Goal: Information Seeking & Learning: Learn about a topic

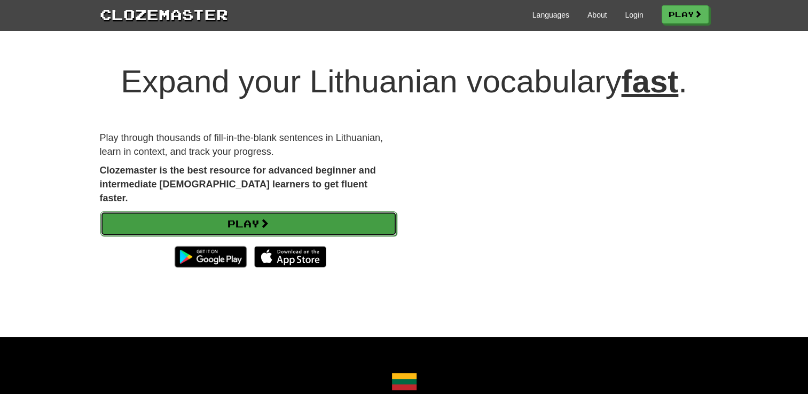
click at [260, 211] on link "Play" at bounding box center [248, 223] width 296 height 25
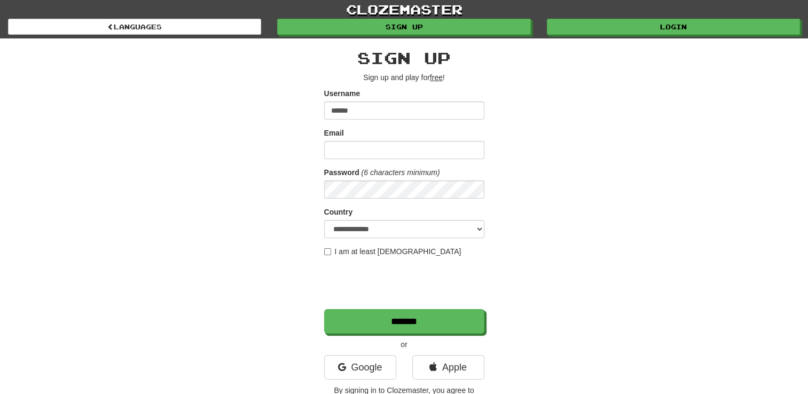
type input "**********"
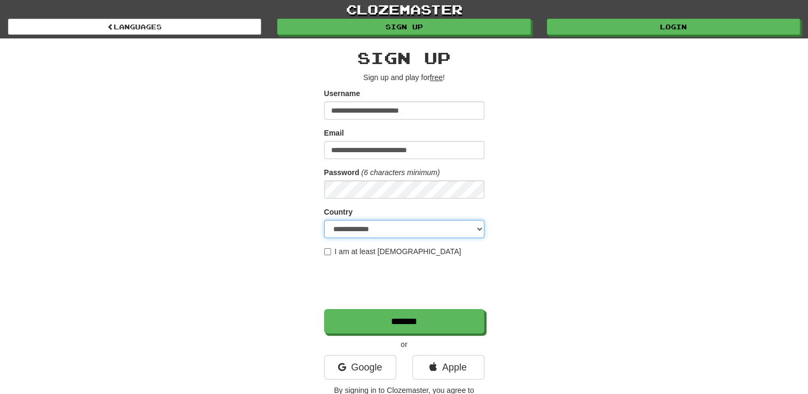
select select "**"
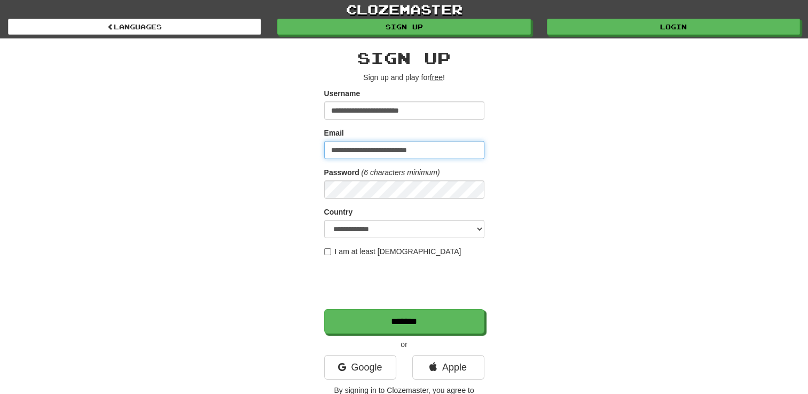
drag, startPoint x: 451, startPoint y: 148, endPoint x: 222, endPoint y: 171, distance: 230.7
click at [222, 171] on div "**********" at bounding box center [404, 224] width 625 height 373
type input "**********"
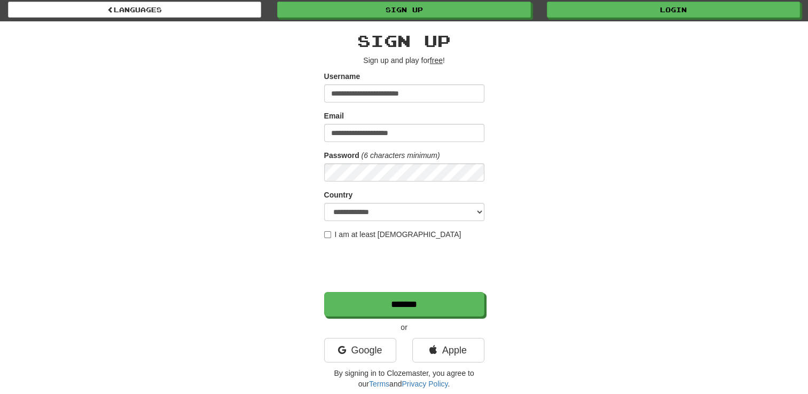
scroll to position [16, 0]
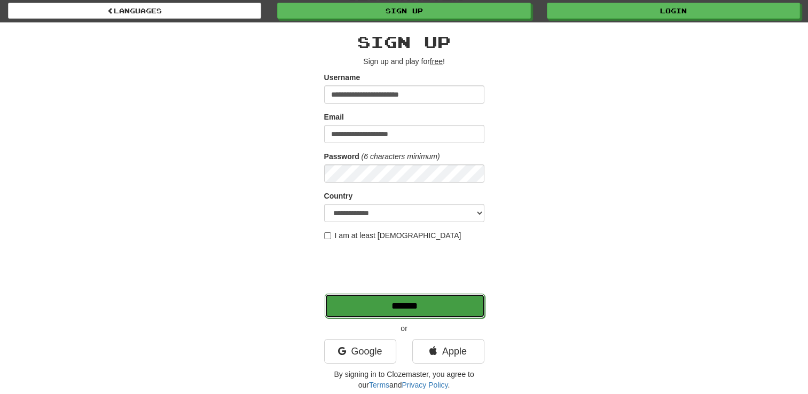
click at [413, 308] on input "*******" at bounding box center [405, 306] width 160 height 25
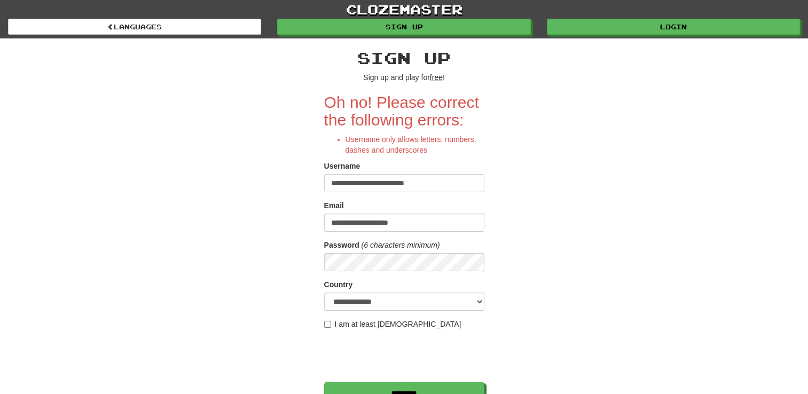
drag, startPoint x: 443, startPoint y: 186, endPoint x: 291, endPoint y: 197, distance: 152.5
click at [291, 197] on div "**********" at bounding box center [404, 261] width 625 height 446
type input "*******"
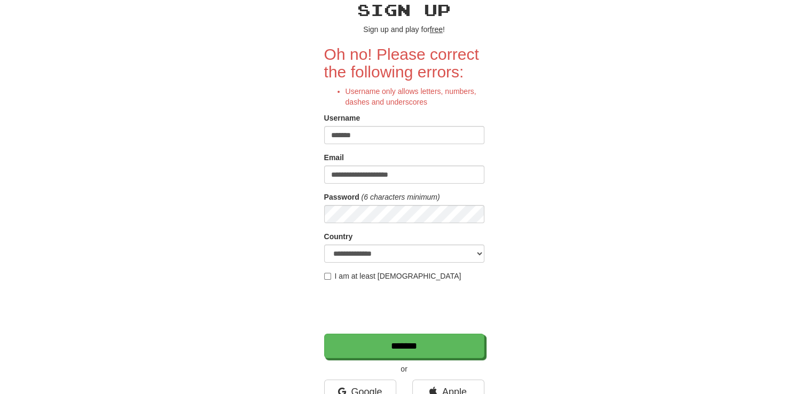
scroll to position [47, 0]
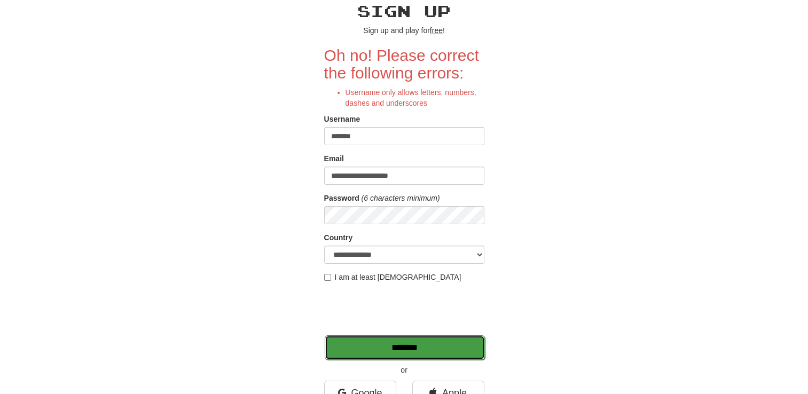
click at [406, 341] on input "*******" at bounding box center [405, 347] width 160 height 25
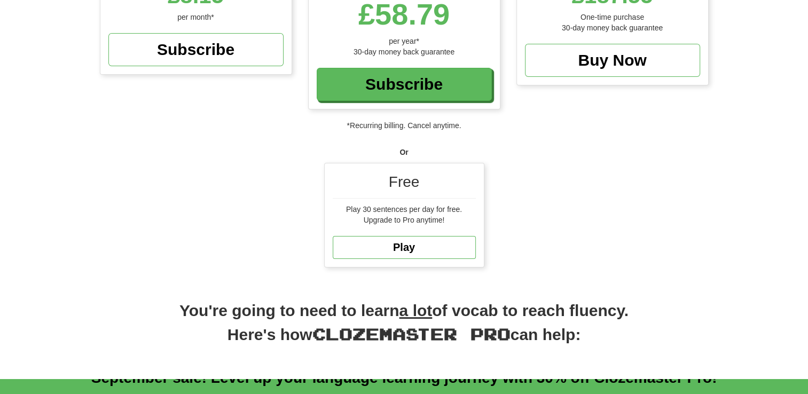
scroll to position [213, 0]
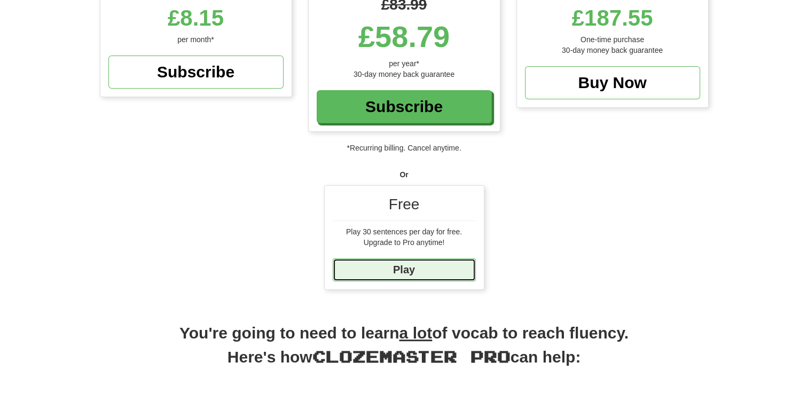
click at [417, 266] on link "Play" at bounding box center [404, 269] width 143 height 23
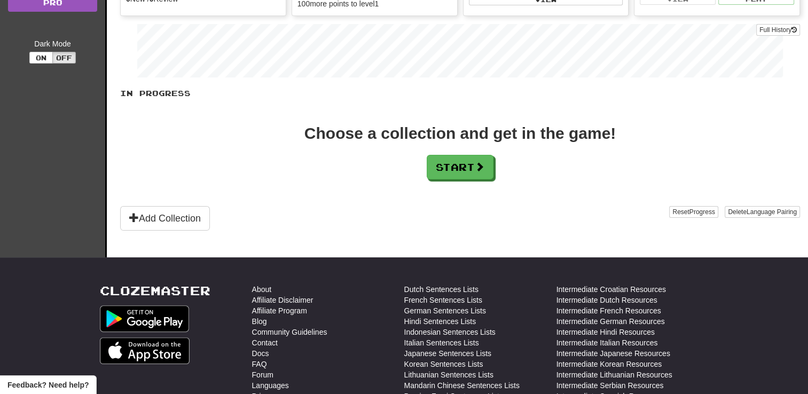
scroll to position [177, 0]
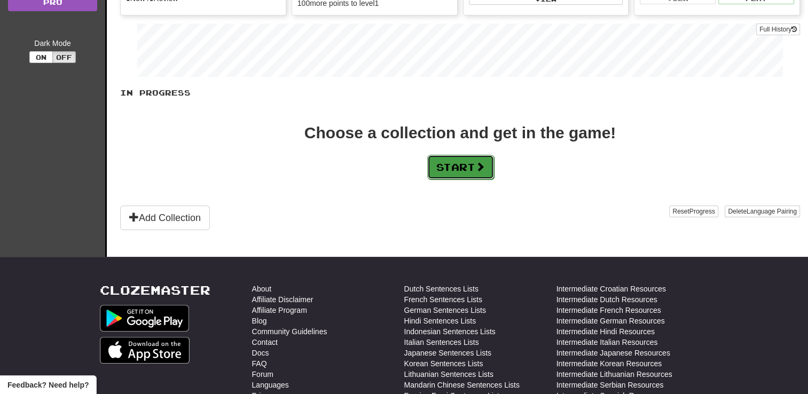
click at [470, 163] on button "Start" at bounding box center [460, 167] width 67 height 25
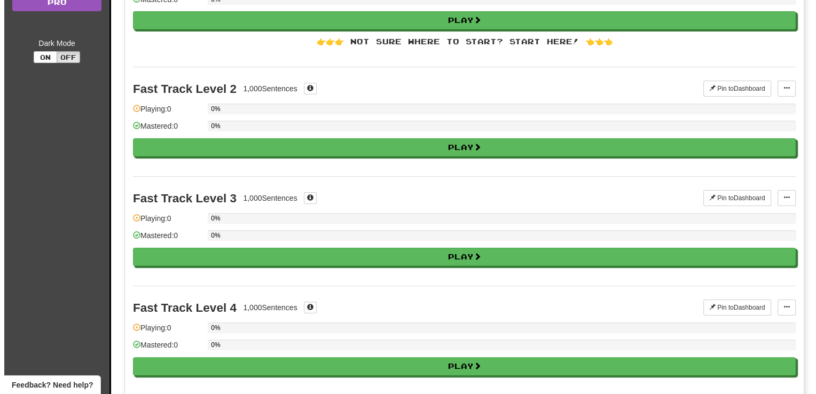
scroll to position [0, 0]
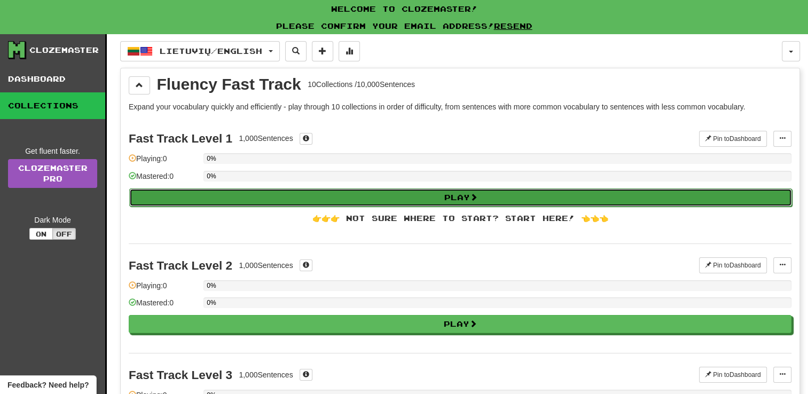
click at [459, 192] on button "Play" at bounding box center [460, 198] width 663 height 18
select select "**"
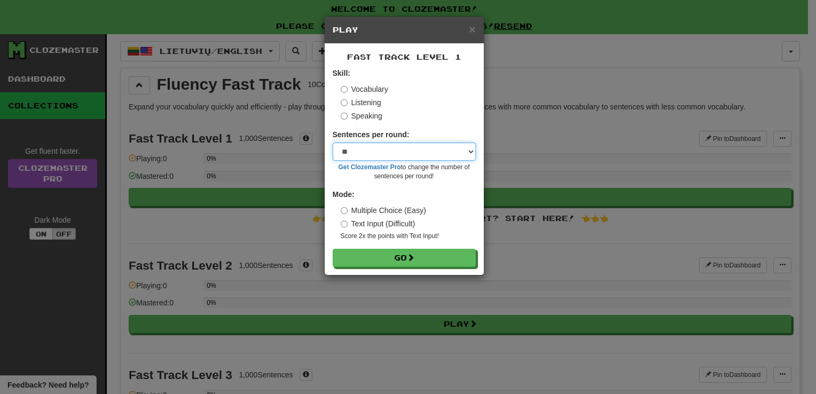
click at [426, 149] on select "* ** ** ** ** ** *** ********" at bounding box center [404, 152] width 143 height 18
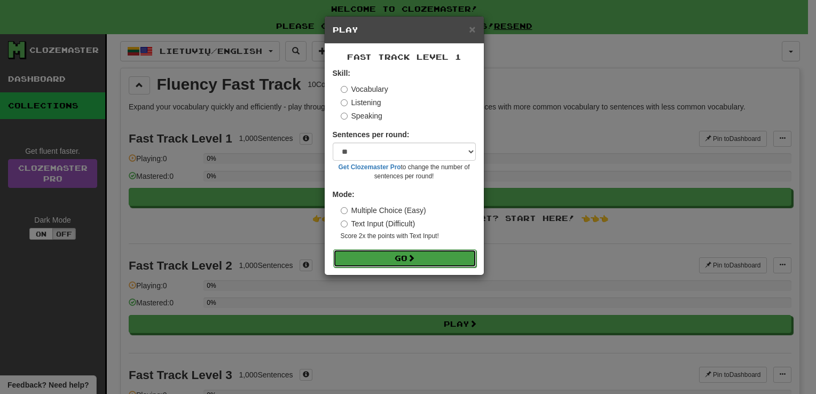
click at [408, 256] on button "Go" at bounding box center [404, 258] width 143 height 18
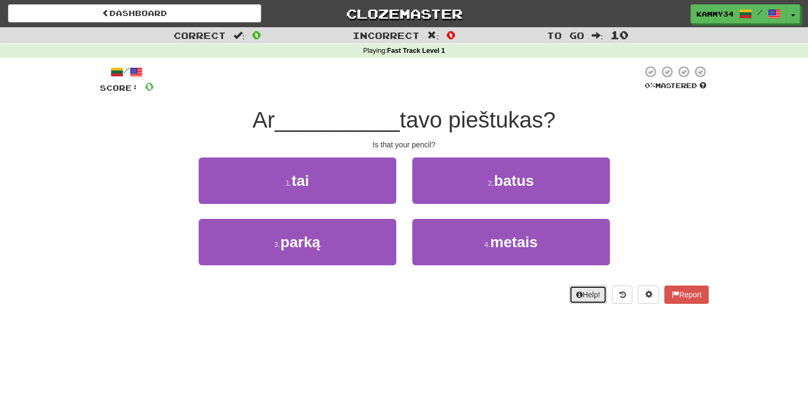
click at [586, 300] on button "Help!" at bounding box center [588, 295] width 38 height 18
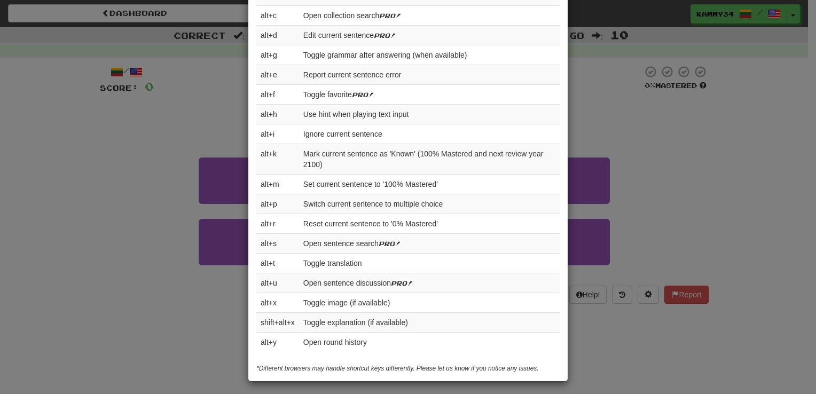
scroll to position [389, 0]
click at [684, 131] on div "× Help Complete the sentence with the correct missing word! 👉 Run Tutorial 👈 Po…" at bounding box center [408, 197] width 816 height 394
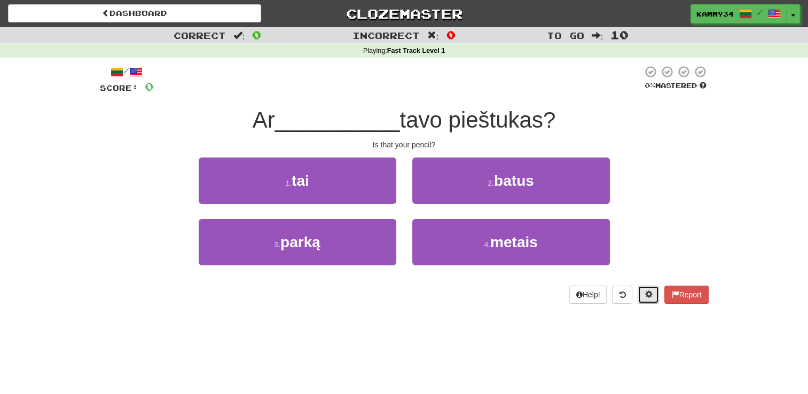
click at [642, 288] on button at bounding box center [648, 295] width 21 height 18
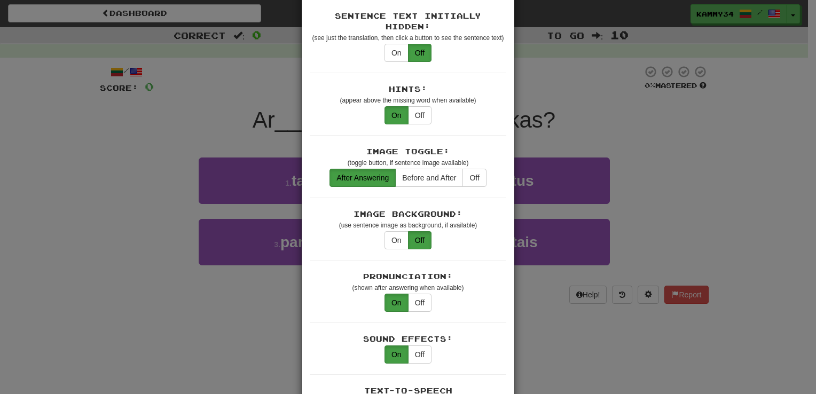
scroll to position [93, 0]
click at [437, 168] on button "Before and After" at bounding box center [429, 177] width 68 height 18
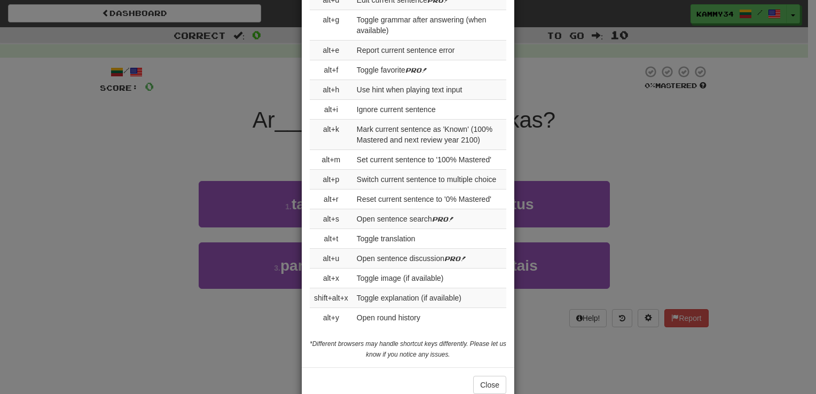
scroll to position [1132, 0]
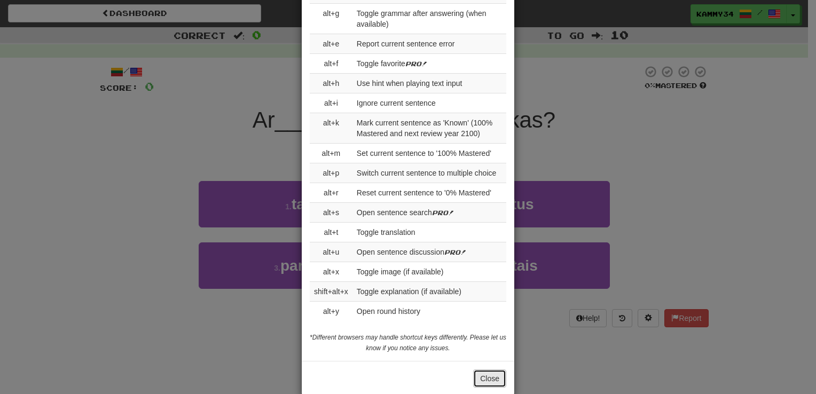
click at [488, 370] on button "Close" at bounding box center [489, 379] width 33 height 18
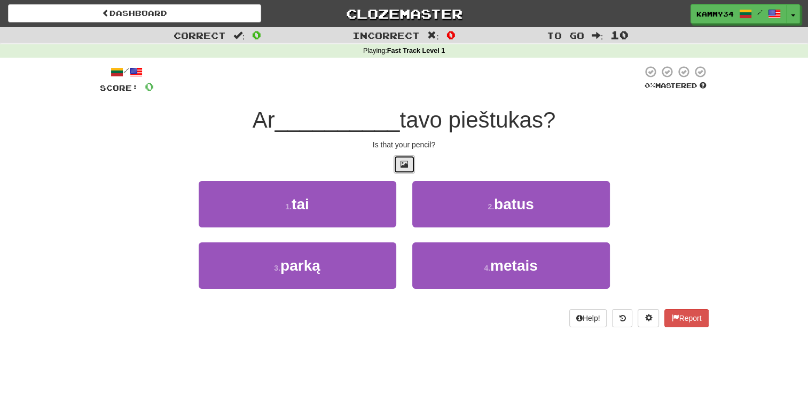
click at [401, 163] on span at bounding box center [404, 163] width 7 height 7
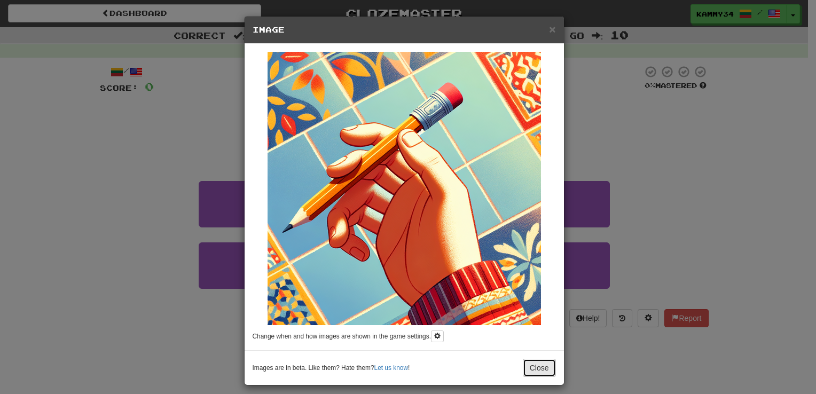
click at [525, 368] on button "Close" at bounding box center [539, 368] width 33 height 18
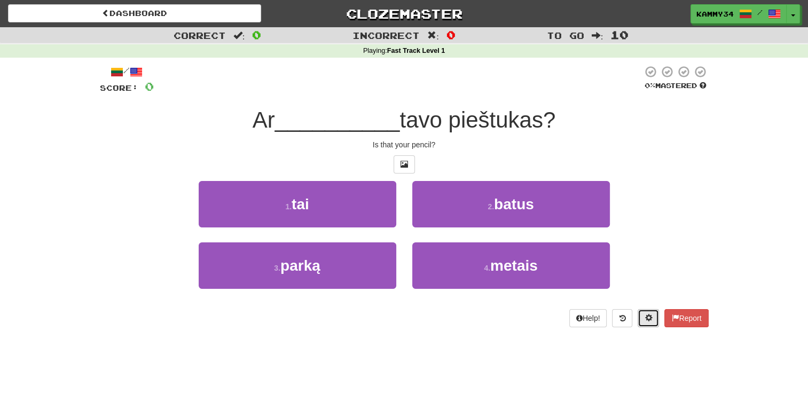
click at [641, 319] on button at bounding box center [648, 318] width 21 height 18
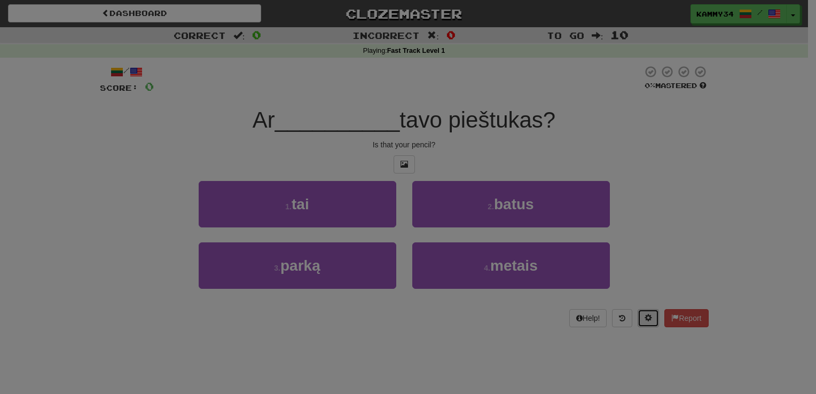
scroll to position [0, 0]
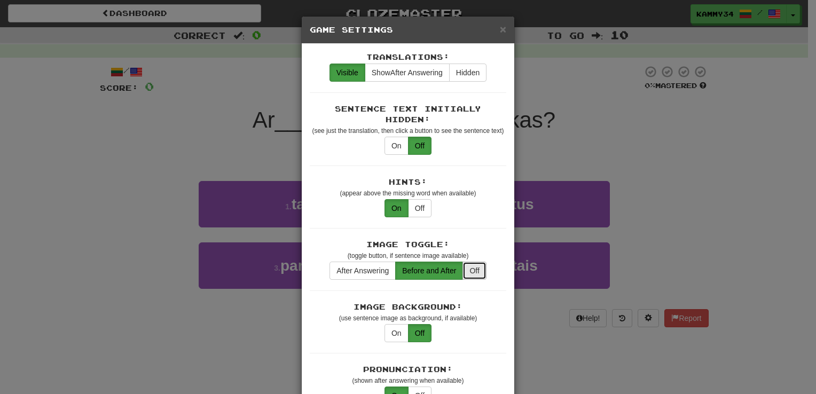
click at [474, 262] on button "Off" at bounding box center [473, 271] width 23 height 18
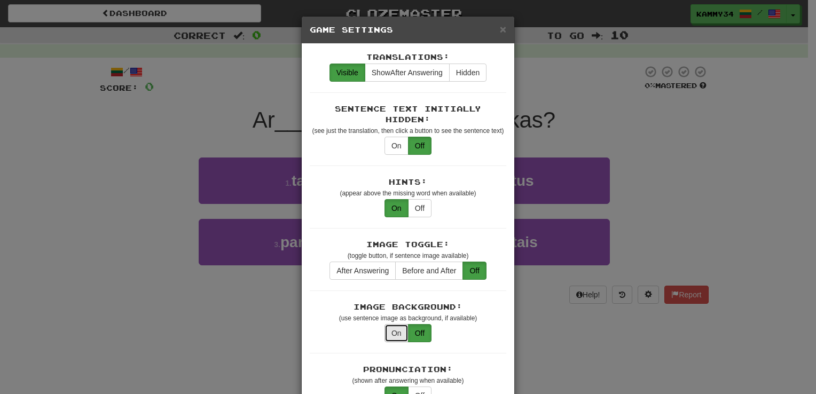
click at [389, 324] on button "On" at bounding box center [397, 333] width 24 height 18
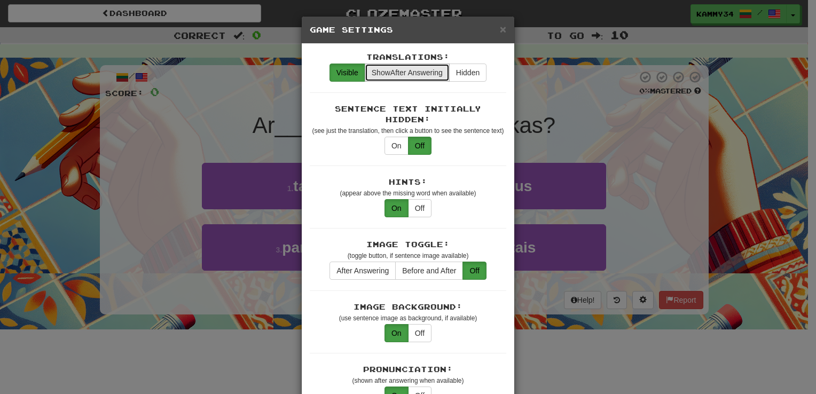
click at [413, 66] on button "Show After Answering" at bounding box center [407, 73] width 85 height 18
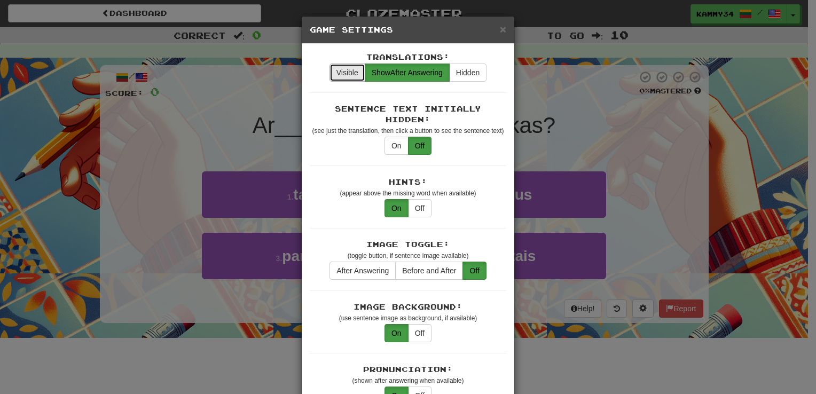
click at [339, 69] on button "Visible" at bounding box center [348, 73] width 36 height 18
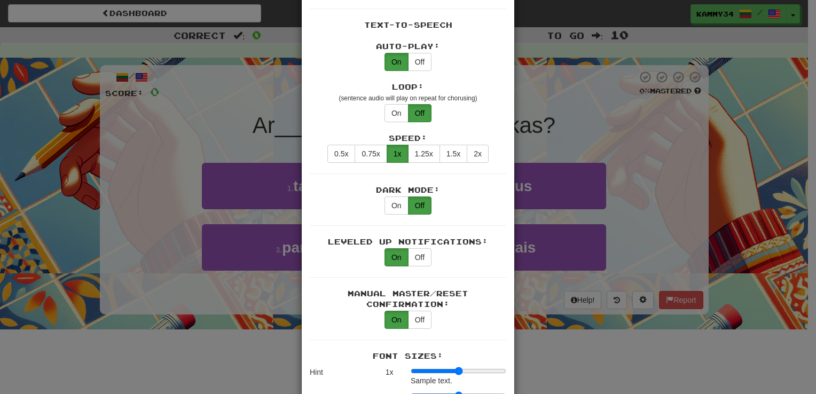
scroll to position [459, 0]
click at [395, 104] on button "On" at bounding box center [397, 113] width 24 height 18
click at [418, 104] on button "Off" at bounding box center [419, 113] width 23 height 18
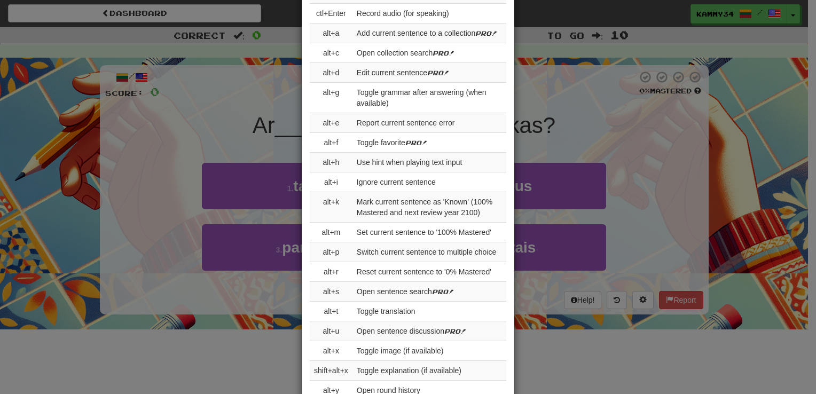
scroll to position [1132, 0]
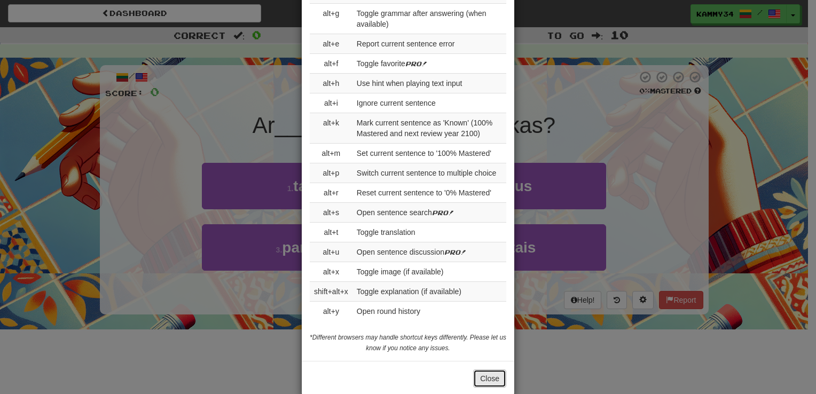
click at [484, 370] on button "Close" at bounding box center [489, 379] width 33 height 18
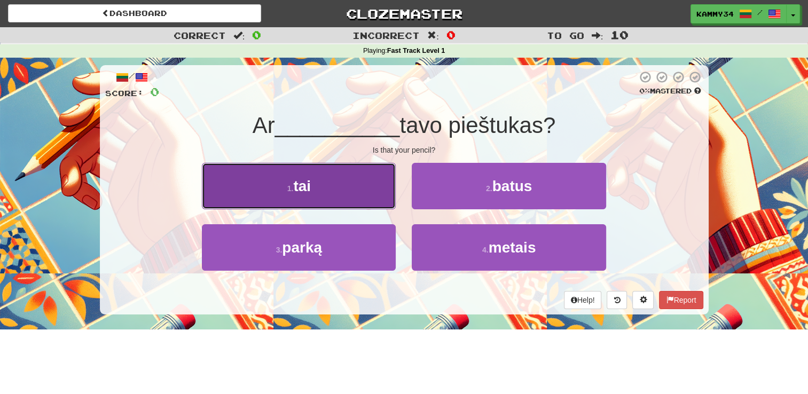
click at [331, 185] on button "1 . tai" at bounding box center [299, 186] width 194 height 46
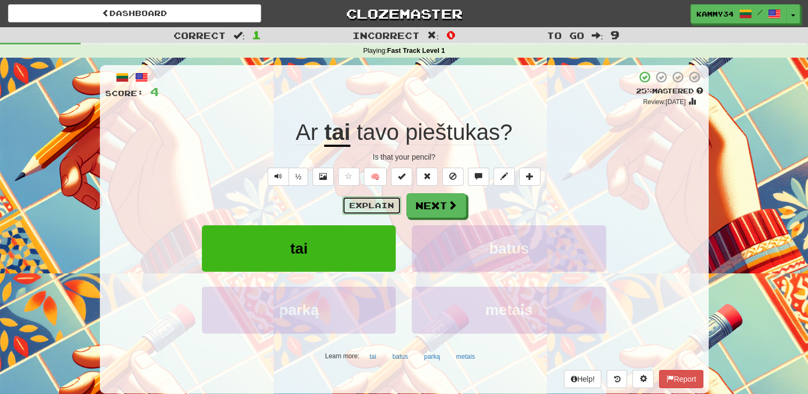
click at [383, 207] on button "Explain" at bounding box center [371, 206] width 59 height 18
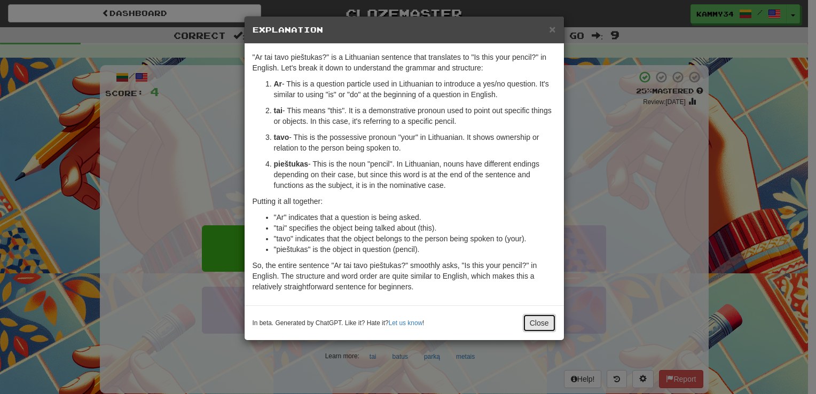
click at [535, 326] on button "Close" at bounding box center [539, 323] width 33 height 18
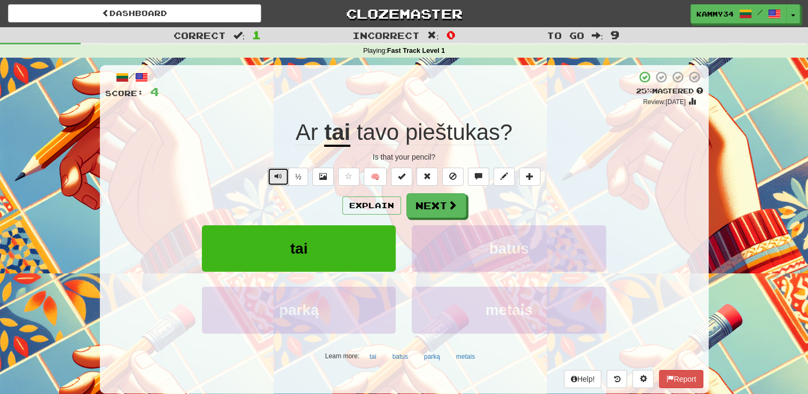
click at [270, 177] on button "Text-to-speech controls" at bounding box center [278, 177] width 21 height 18
click at [302, 178] on button "½" at bounding box center [298, 177] width 20 height 18
click at [286, 174] on button "Text-to-speech controls" at bounding box center [278, 177] width 21 height 18
click at [302, 181] on button "½" at bounding box center [298, 177] width 20 height 18
click at [281, 176] on span "Text-to-speech controls" at bounding box center [277, 175] width 7 height 7
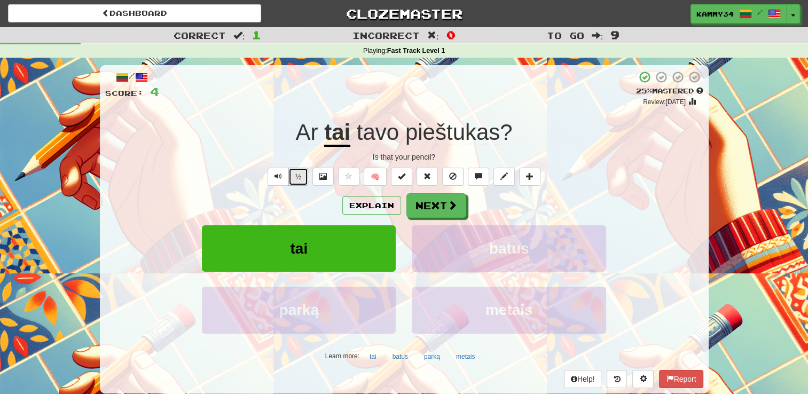
click at [306, 178] on button "½" at bounding box center [298, 177] width 20 height 18
click at [445, 208] on button "Next" at bounding box center [437, 206] width 60 height 25
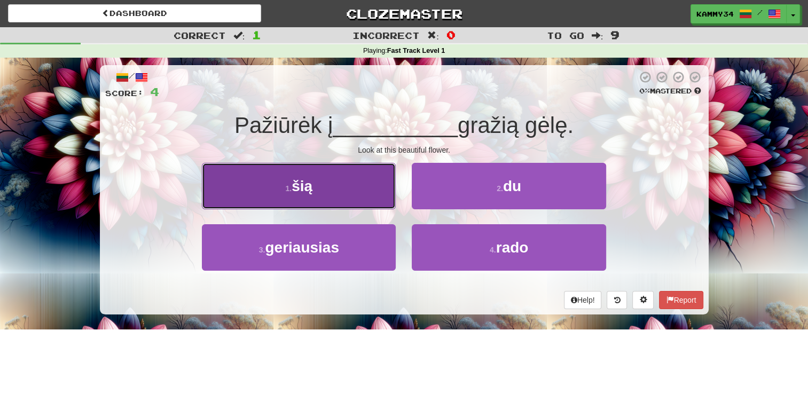
click at [286, 201] on button "1 . šią" at bounding box center [299, 186] width 194 height 46
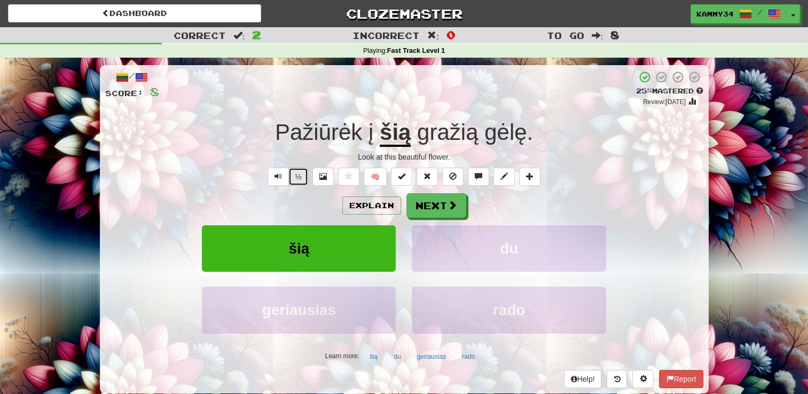
click at [301, 175] on button "½" at bounding box center [298, 177] width 20 height 18
click at [303, 174] on button "½" at bounding box center [298, 177] width 20 height 18
click at [304, 177] on button "½" at bounding box center [298, 177] width 20 height 18
click at [304, 178] on button "½" at bounding box center [298, 177] width 20 height 18
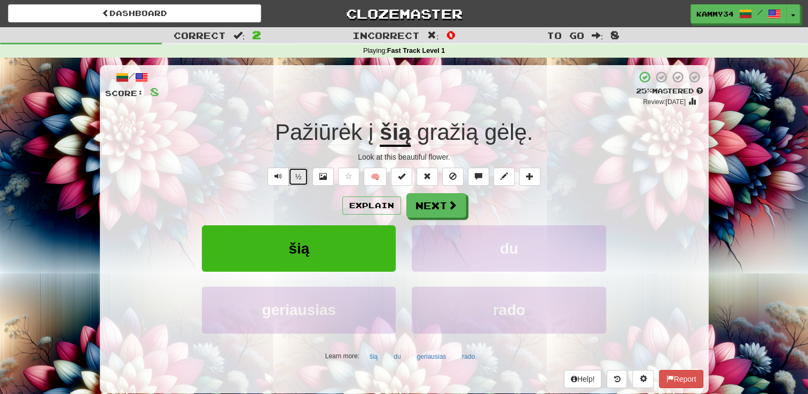
click at [304, 178] on button "½" at bounding box center [298, 177] width 20 height 18
click at [282, 178] on button "Text-to-speech controls" at bounding box center [278, 177] width 21 height 18
click at [357, 208] on button "Explain" at bounding box center [371, 206] width 59 height 18
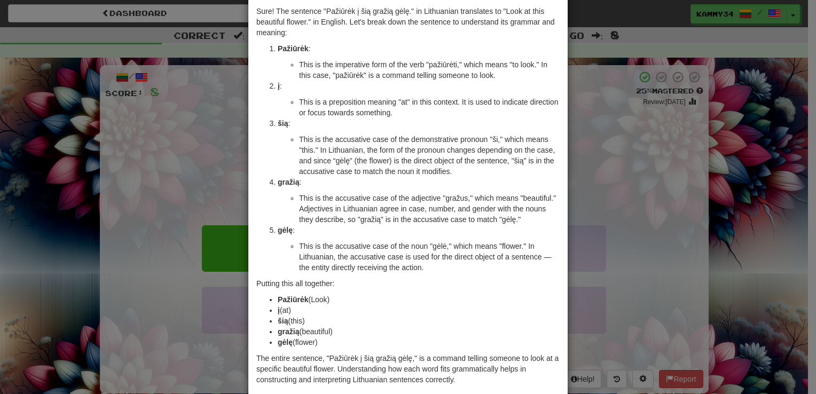
scroll to position [62, 0]
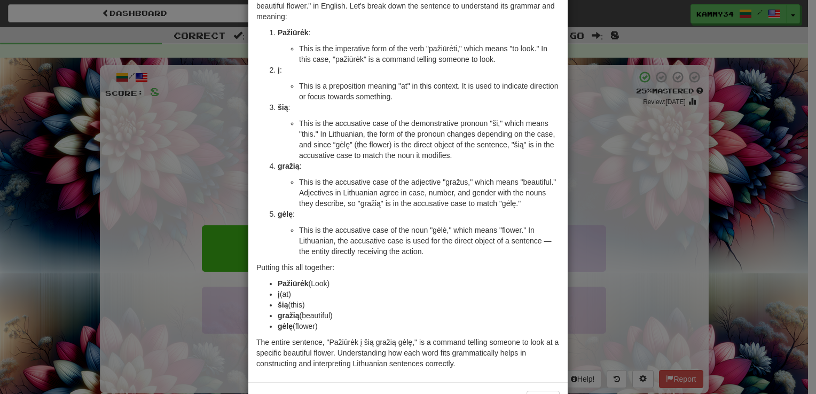
click at [611, 245] on div "× Explanation Sure! The sentence "Pažiūrėk į šią gražią gėlę." in Lithuanian tr…" at bounding box center [408, 197] width 816 height 394
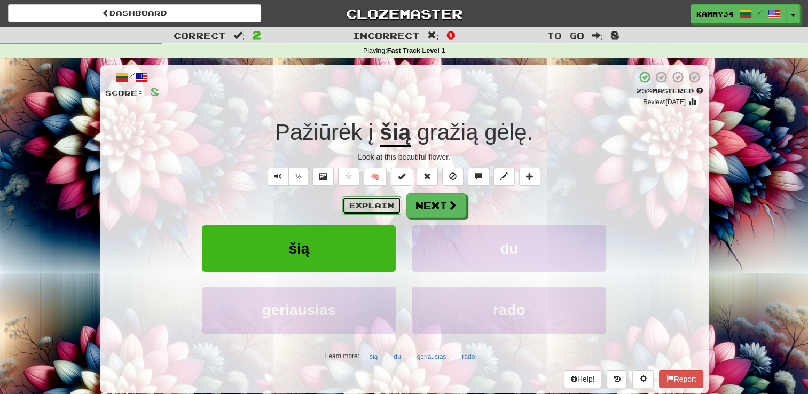
click at [373, 205] on button "Explain" at bounding box center [371, 206] width 59 height 18
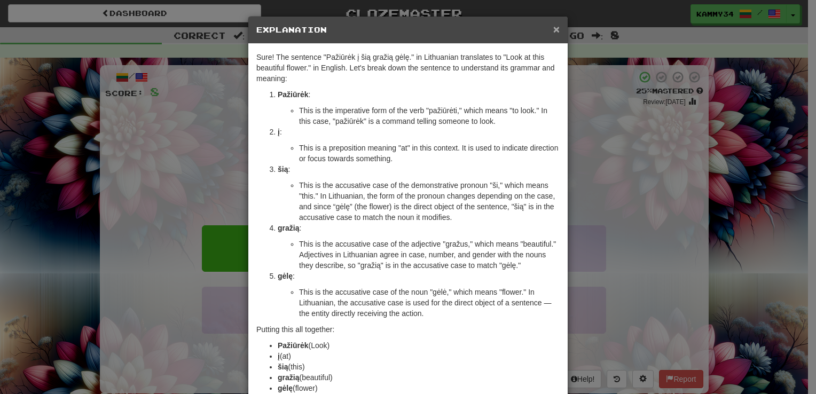
click at [553, 23] on span "×" at bounding box center [556, 29] width 6 height 12
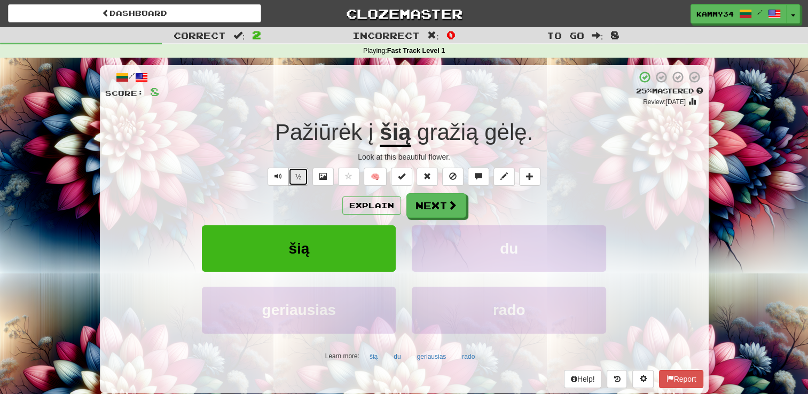
click at [294, 168] on button "½" at bounding box center [298, 177] width 20 height 18
click at [298, 178] on button "½" at bounding box center [298, 177] width 20 height 18
click at [303, 174] on button "½" at bounding box center [298, 177] width 20 height 18
click at [446, 213] on button "Next" at bounding box center [437, 206] width 60 height 25
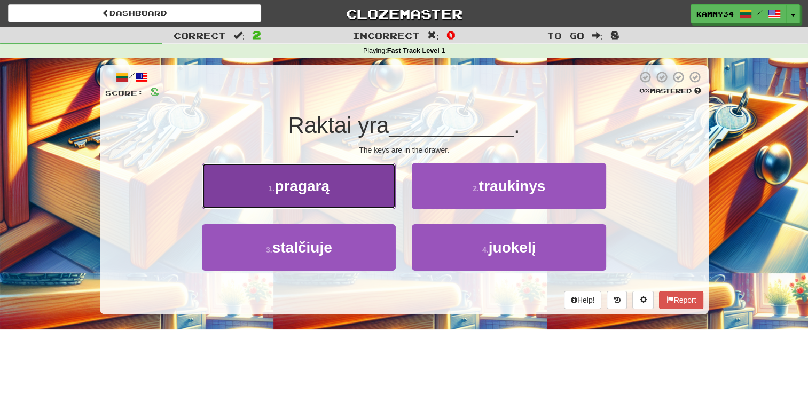
click at [337, 182] on button "1 . [GEOGRAPHIC_DATA]" at bounding box center [299, 186] width 194 height 46
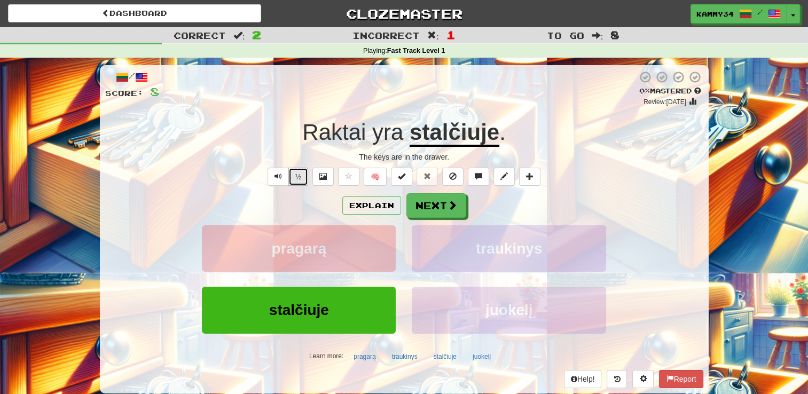
click at [304, 179] on button "½" at bounding box center [298, 177] width 20 height 18
click at [359, 206] on button "Explain" at bounding box center [371, 206] width 59 height 18
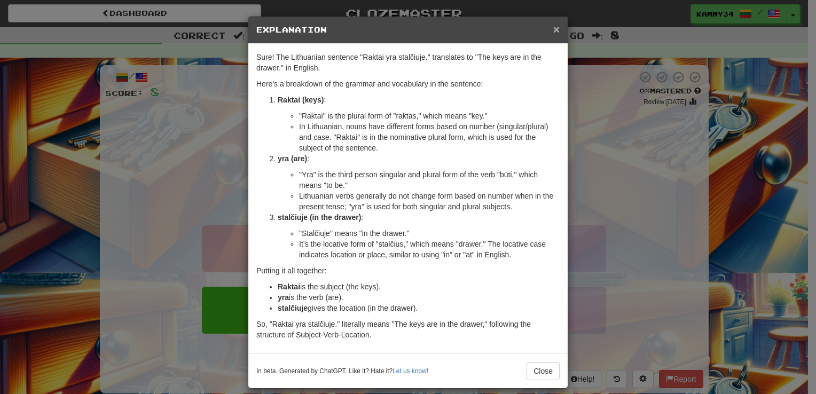
click at [553, 29] on span "×" at bounding box center [556, 29] width 6 height 12
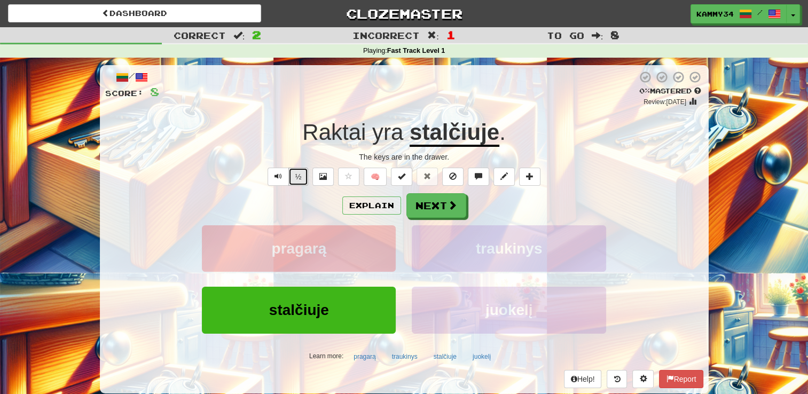
click at [302, 172] on button "½" at bounding box center [298, 177] width 20 height 18
click at [299, 174] on button "½" at bounding box center [298, 177] width 20 height 18
click at [370, 208] on button "Explain" at bounding box center [371, 206] width 59 height 18
